Goal: Manage account settings: Manage account settings

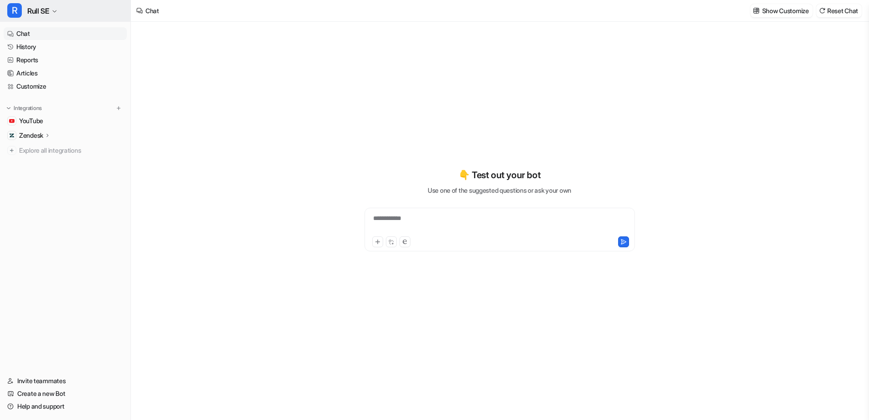
type textarea "**********"
click at [59, 44] on link "History" at bounding box center [65, 46] width 123 height 13
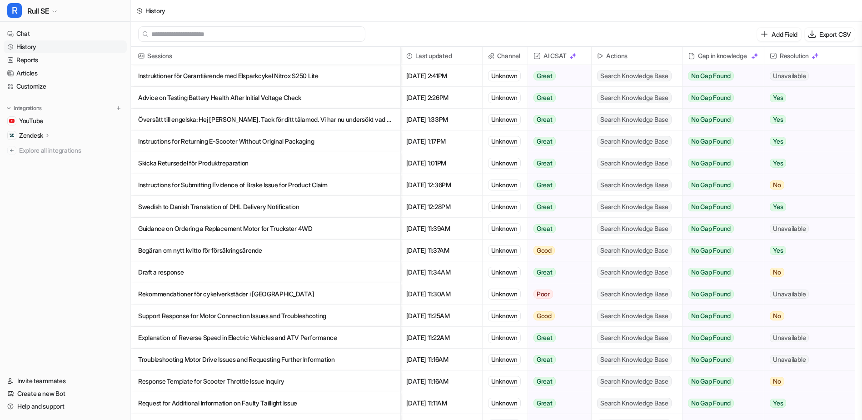
click at [358, 76] on p "Instruktioner för Garantiärende med Elsparkcykel Nitrox S250 Lite" at bounding box center [265, 76] width 255 height 22
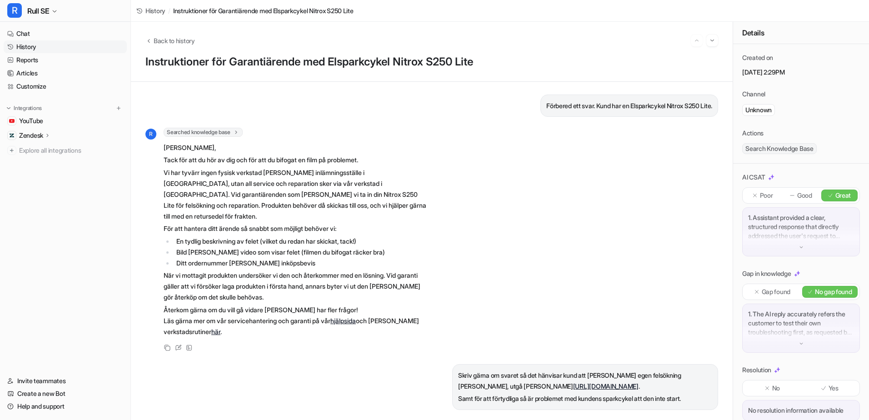
click at [814, 337] on p "1. The AI reply accurately refers the customer to test their own troubleshootin…" at bounding box center [801, 322] width 106 height 27
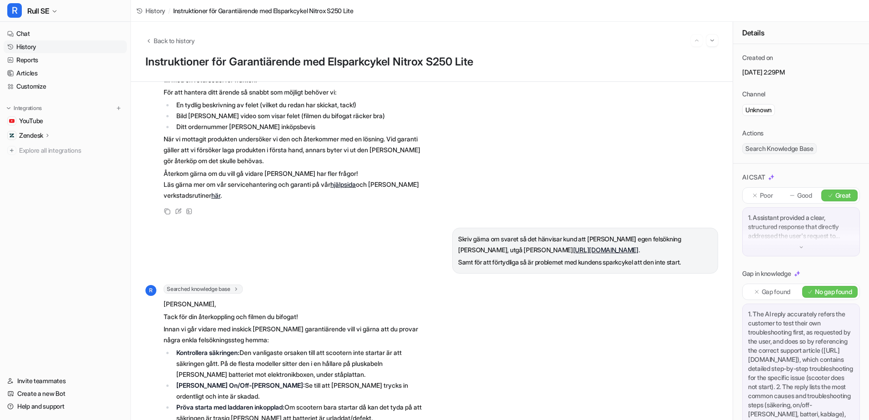
click at [787, 242] on div "1. Assistant provided a clear, structured response that directly addressed the …" at bounding box center [801, 231] width 118 height 49
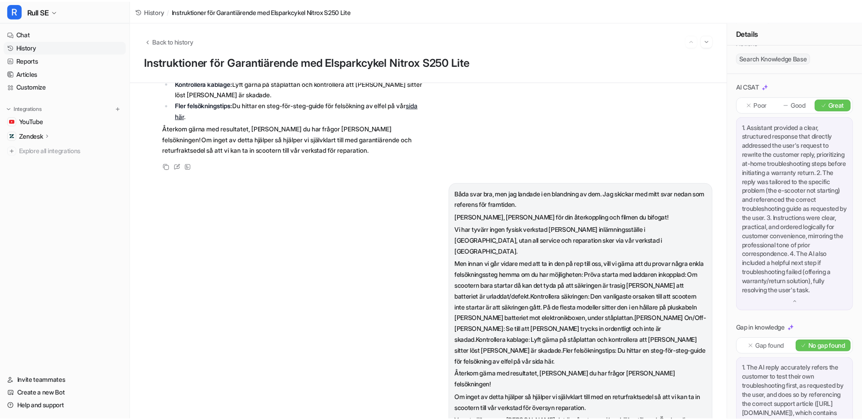
scroll to position [460, 0]
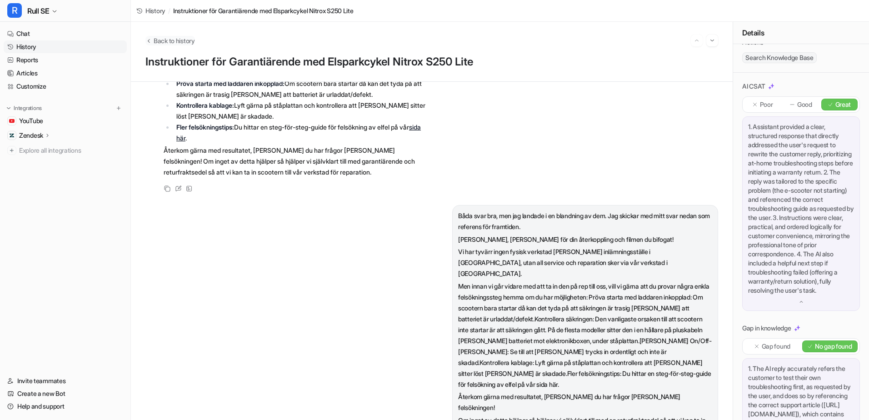
click at [154, 40] on span "Back to history" at bounding box center [174, 41] width 41 height 10
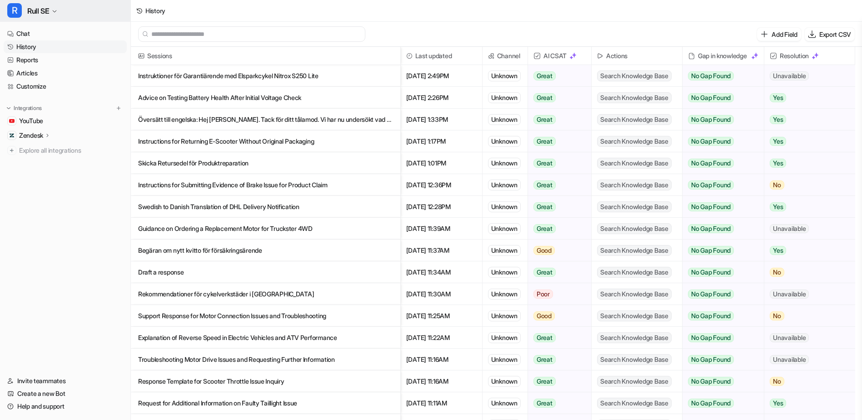
click at [13, 11] on span "R" at bounding box center [14, 10] width 15 height 15
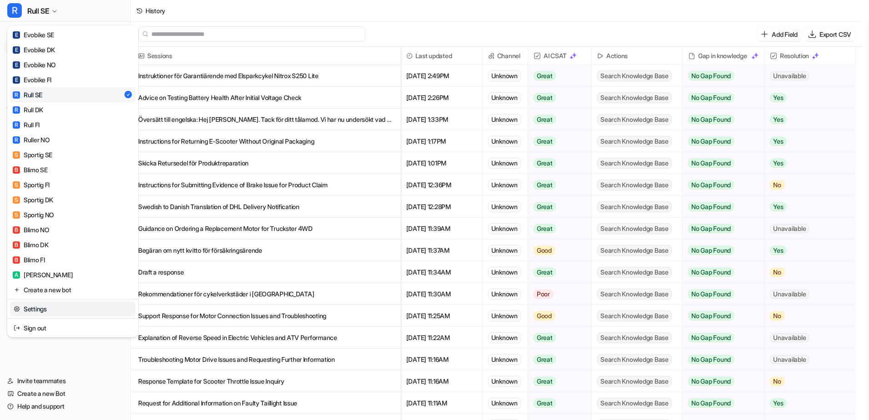
click at [58, 307] on link "Settings" at bounding box center [72, 308] width 125 height 15
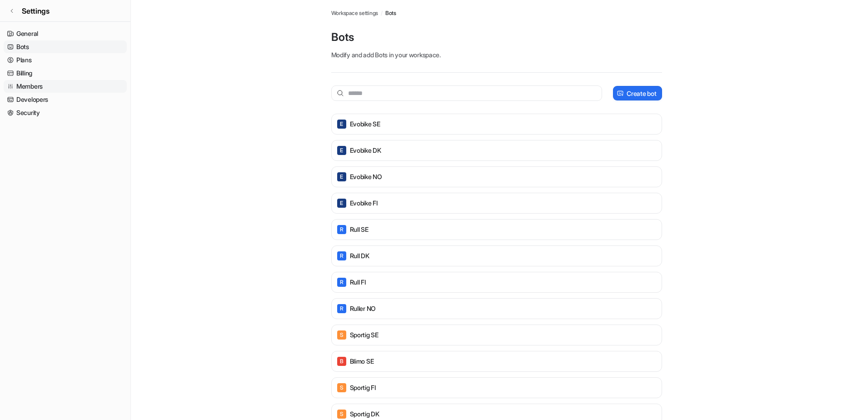
click at [40, 84] on link "Members" at bounding box center [65, 86] width 123 height 13
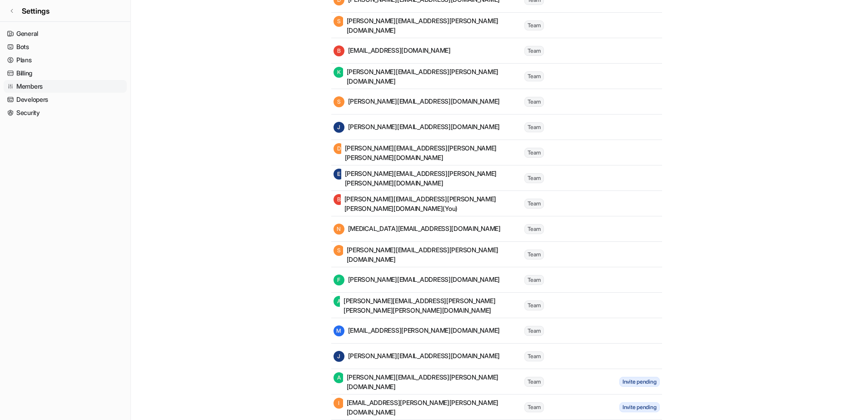
scroll to position [194, 0]
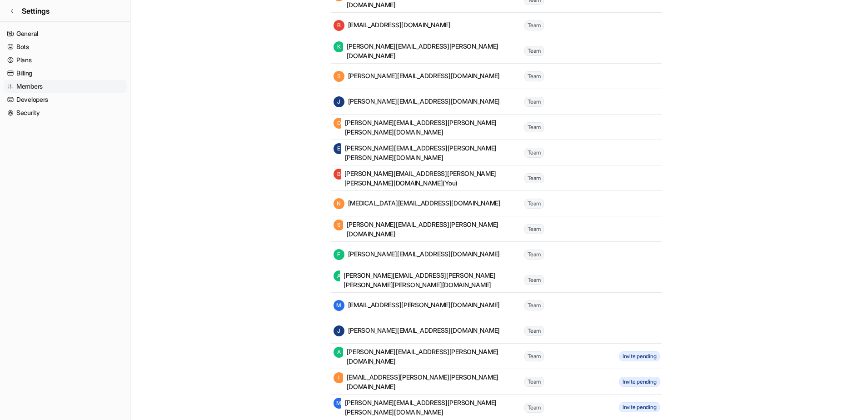
click at [744, 213] on main "Workspace settings / Members Members Manage members and users of your workspace…" at bounding box center [496, 113] width 731 height 614
click at [50, 112] on link "Security" at bounding box center [65, 112] width 123 height 13
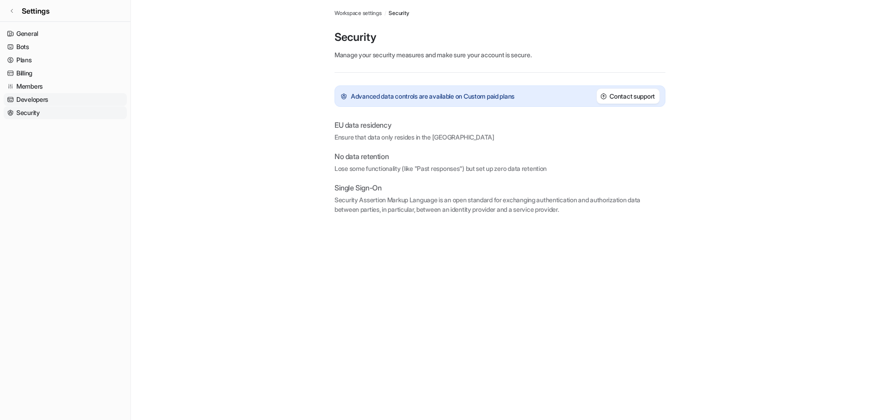
click at [70, 101] on link "Developers" at bounding box center [65, 99] width 123 height 13
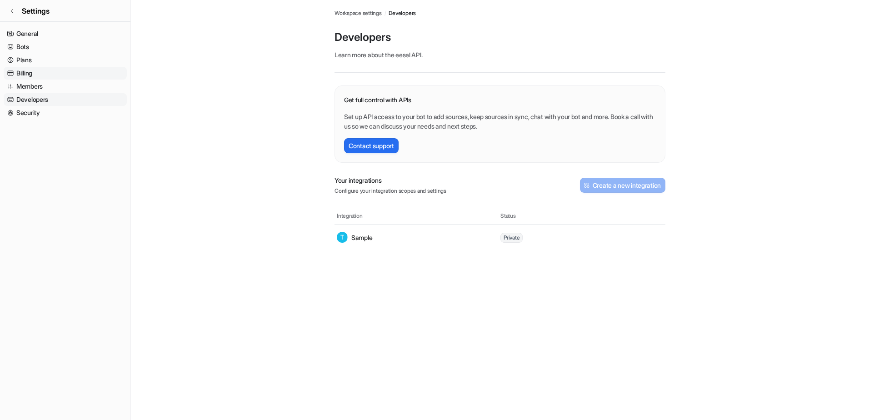
click at [40, 70] on link "Billing" at bounding box center [65, 73] width 123 height 13
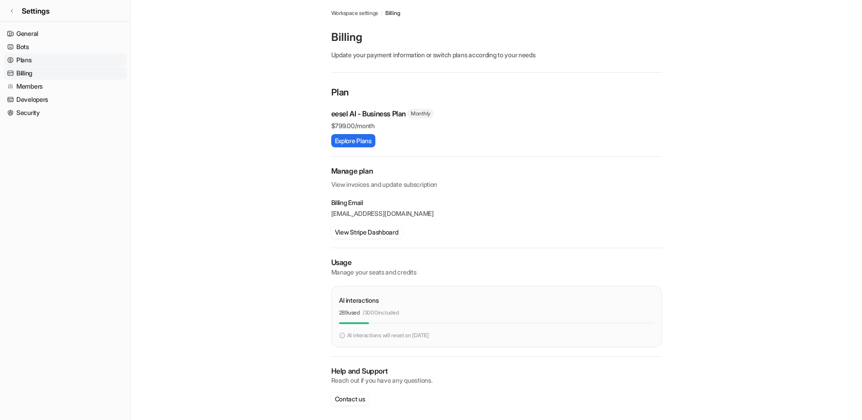
click at [45, 56] on link "Plans" at bounding box center [65, 60] width 123 height 13
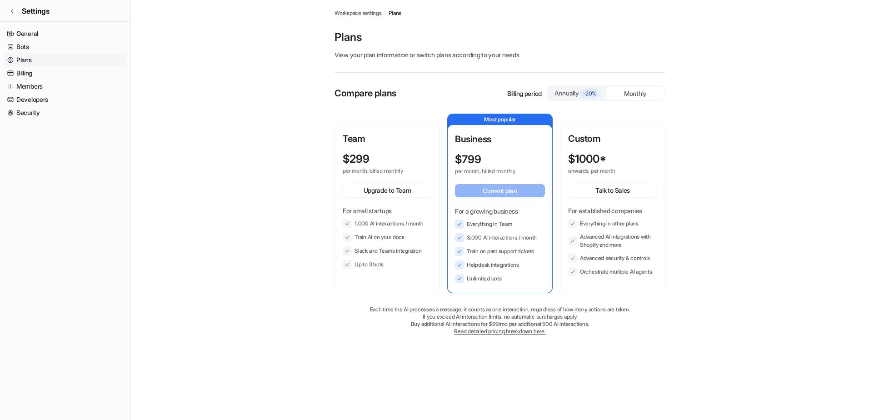
click at [571, 90] on div "Annually -20%" at bounding box center [577, 93] width 51 height 10
click at [635, 97] on div "Monthly" at bounding box center [635, 93] width 58 height 13
click at [605, 92] on div "Annually -20%" at bounding box center [577, 93] width 58 height 14
click at [650, 89] on div "Monthly" at bounding box center [635, 93] width 58 height 13
click at [600, 88] on div "Annually -20%" at bounding box center [577, 93] width 58 height 14
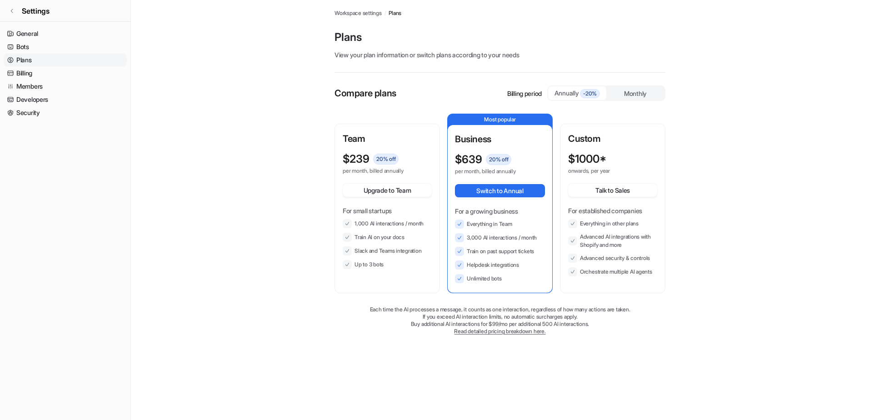
click at [627, 88] on div "Monthly" at bounding box center [635, 93] width 58 height 13
click at [545, 90] on div "Billing period Annually -20% Monthly" at bounding box center [586, 92] width 158 height 15
click at [46, 50] on link "Bots" at bounding box center [65, 46] width 123 height 13
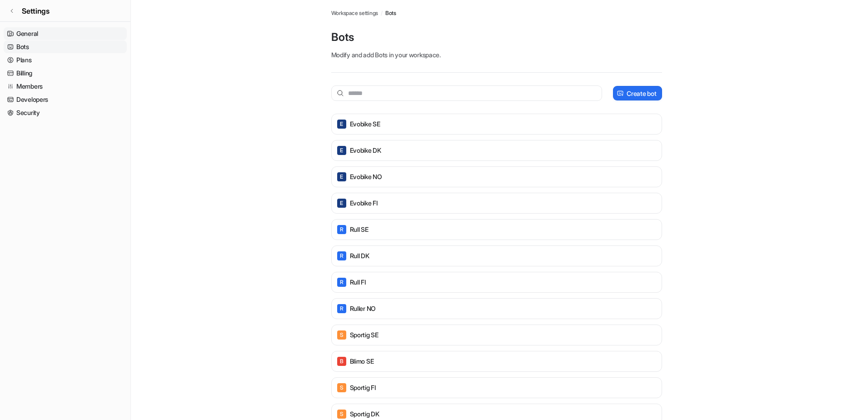
click at [56, 39] on link "General" at bounding box center [65, 33] width 123 height 13
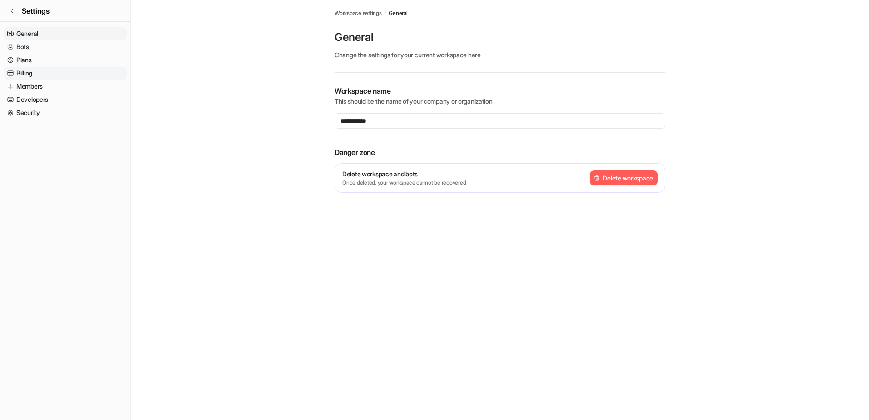
click at [55, 73] on link "Billing" at bounding box center [65, 73] width 123 height 13
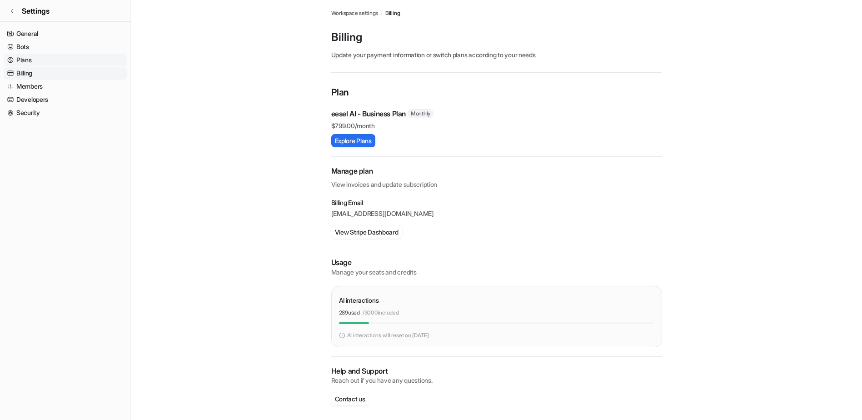
click at [55, 63] on link "Plans" at bounding box center [65, 60] width 123 height 13
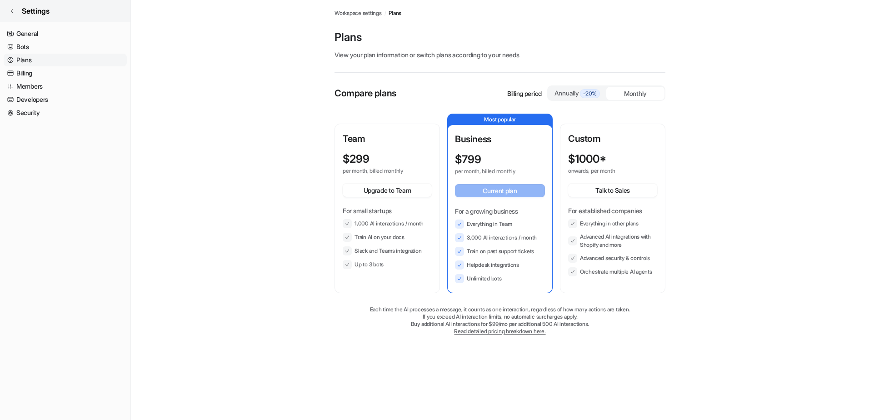
click at [12, 16] on link "Settings" at bounding box center [65, 11] width 130 height 22
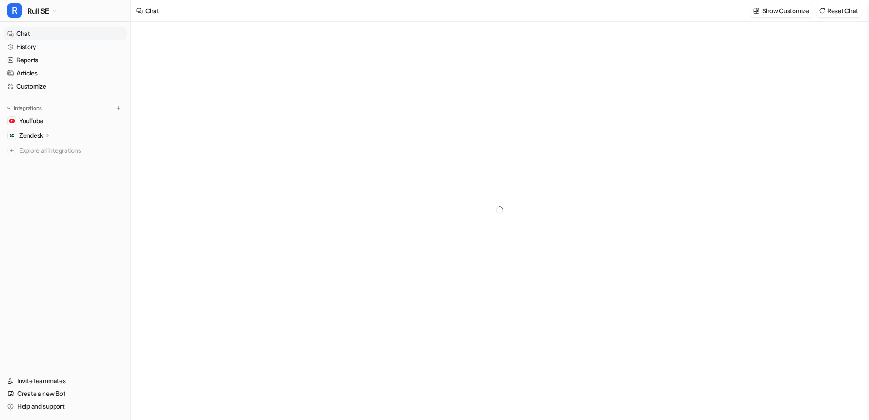
type textarea "**********"
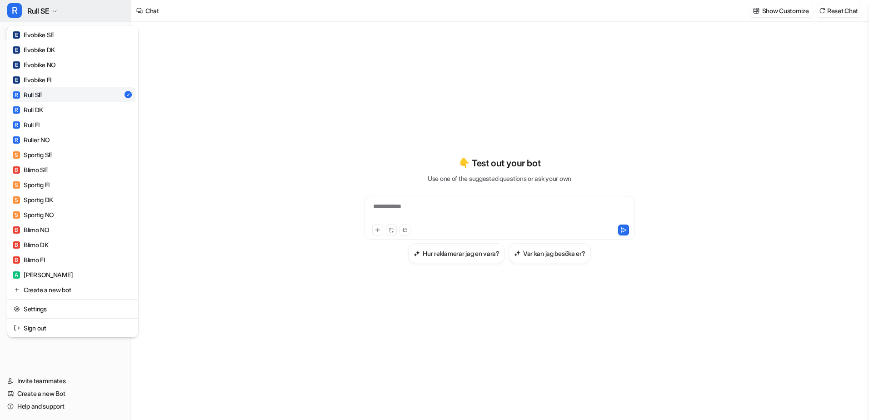
click at [47, 13] on span "Rull SE" at bounding box center [38, 11] width 22 height 13
click at [32, 309] on link "Settings" at bounding box center [72, 308] width 125 height 15
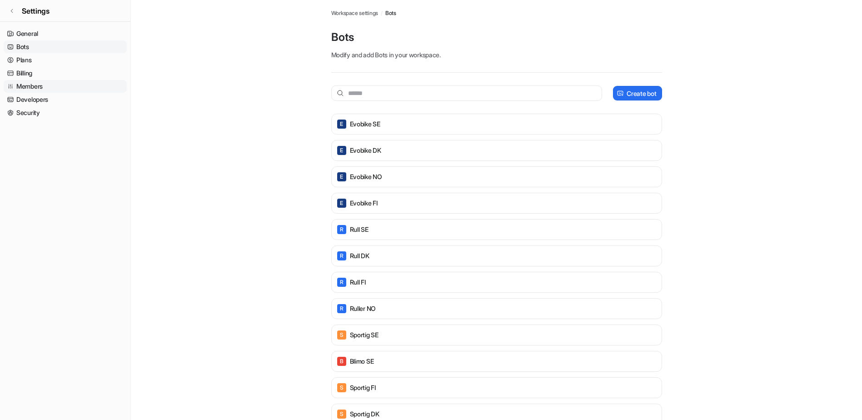
click at [46, 81] on link "Members" at bounding box center [65, 86] width 123 height 13
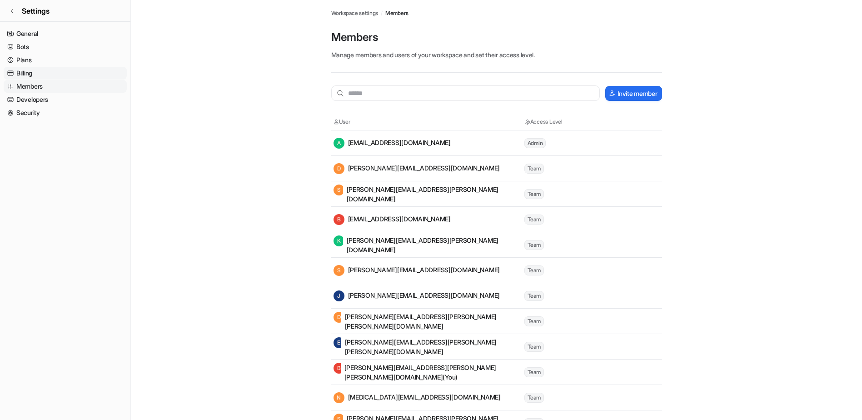
click at [49, 73] on link "Billing" at bounding box center [65, 73] width 123 height 13
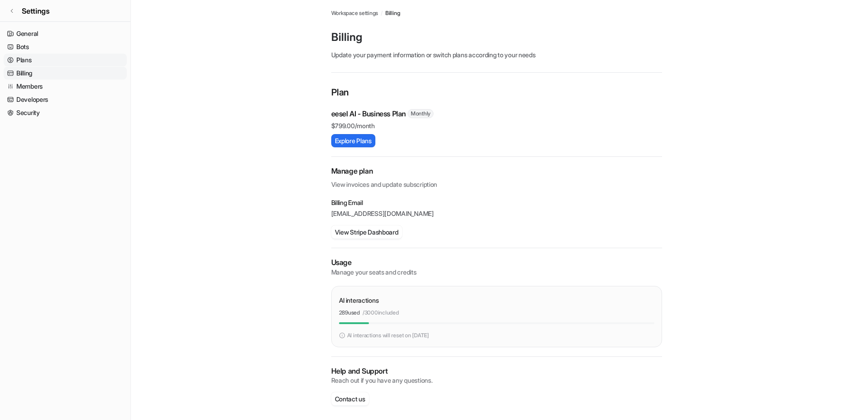
click at [35, 64] on link "Plans" at bounding box center [65, 60] width 123 height 13
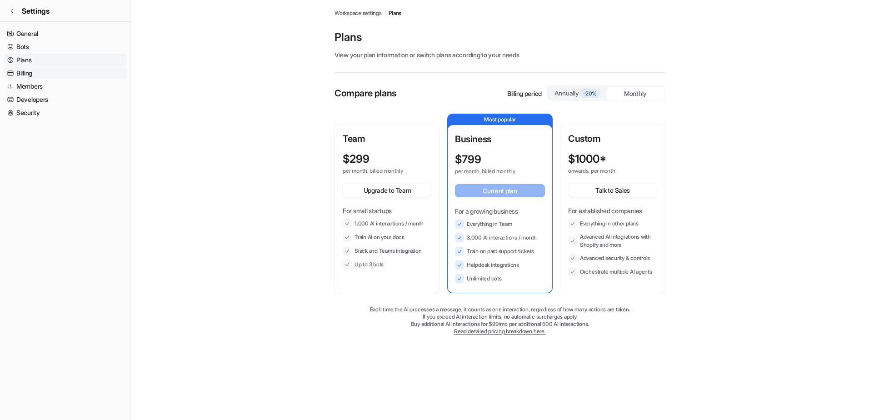
click at [39, 77] on link "Billing" at bounding box center [65, 73] width 123 height 13
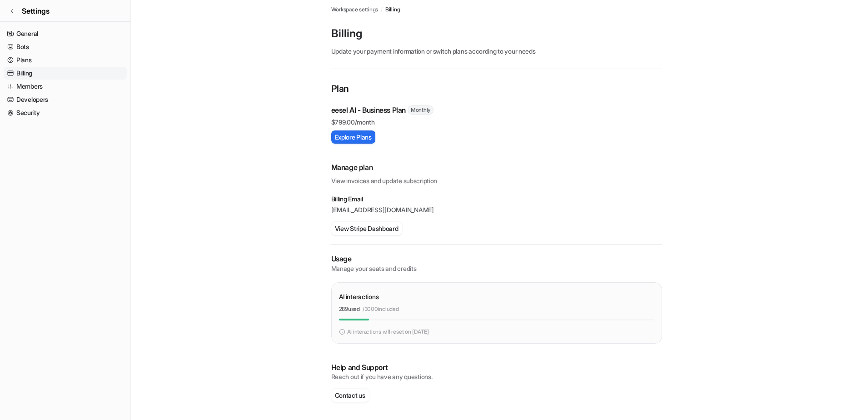
scroll to position [0, 0]
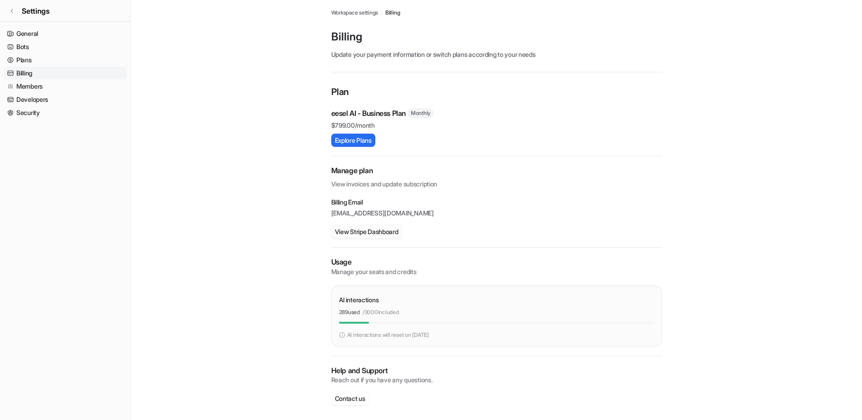
click at [399, 223] on div "Billing Email [EMAIL_ADDRESS][DOMAIN_NAME] View Stripe Dashboard" at bounding box center [496, 218] width 331 height 40
click at [398, 229] on button "View Stripe Dashboard" at bounding box center [366, 231] width 71 height 13
click at [29, 12] on span "Settings" at bounding box center [36, 10] width 28 height 11
